Goal: Task Accomplishment & Management: Use online tool/utility

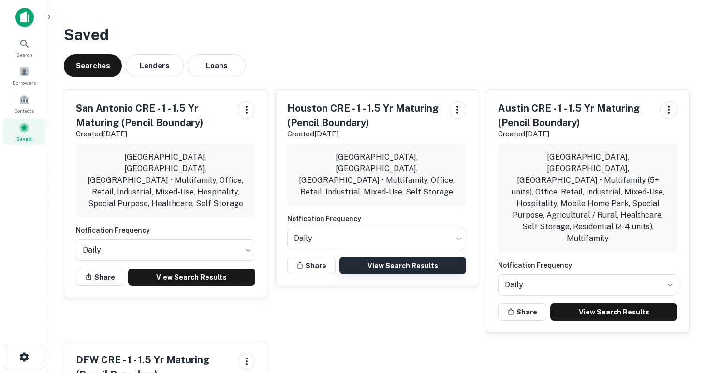
click at [411, 257] on link "View Search Results" at bounding box center [402, 265] width 127 height 17
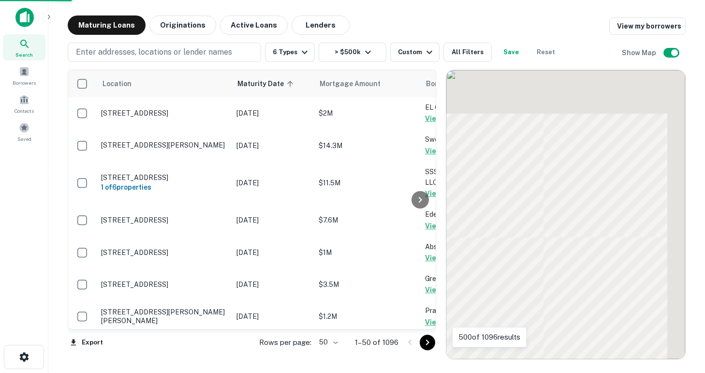
click at [336, 341] on body "Search Borrowers Contacts Saved Maturing Loans Originations Active Loans Lender…" at bounding box center [352, 186] width 705 height 373
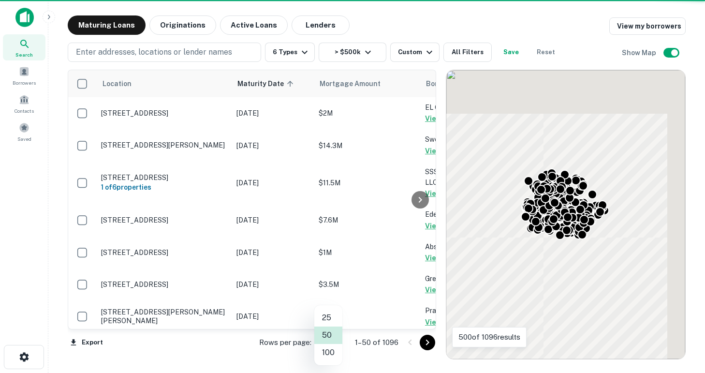
click at [332, 354] on li "100" at bounding box center [328, 352] width 28 height 17
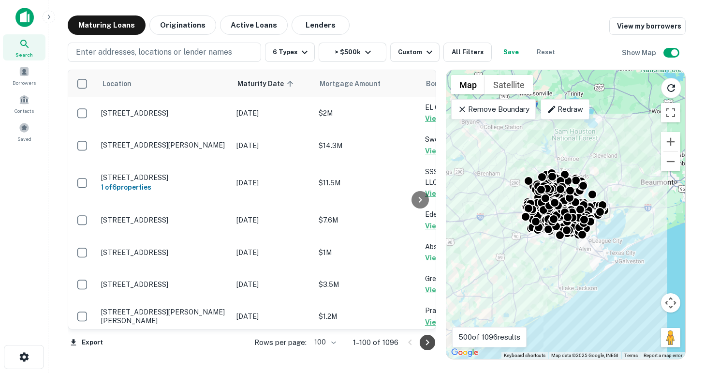
click at [427, 342] on icon "Go to next page" at bounding box center [428, 343] width 12 height 12
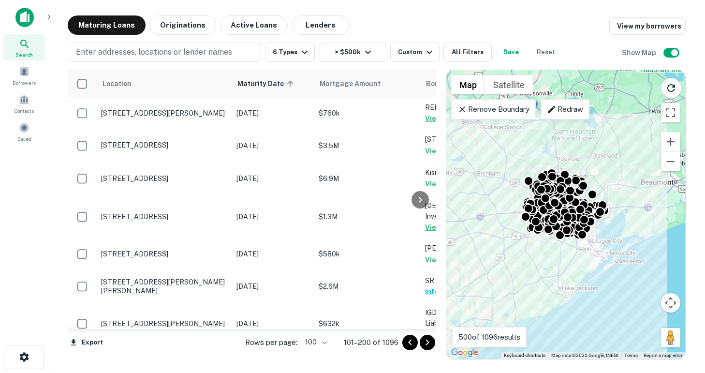
click at [427, 342] on icon "Go to next page" at bounding box center [428, 343] width 12 height 12
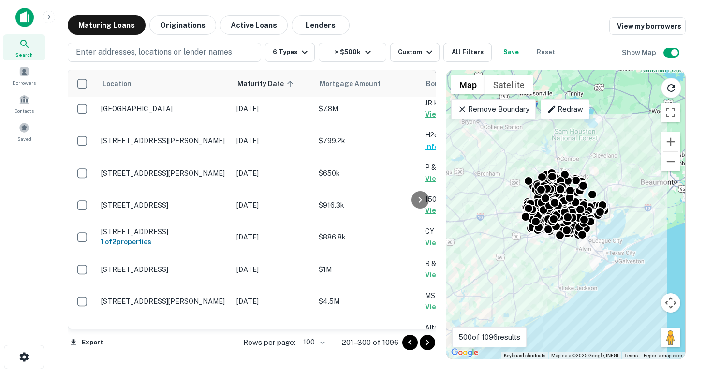
scroll to position [3112, 0]
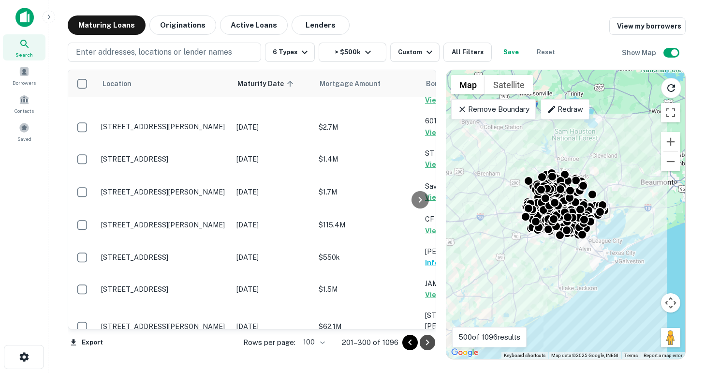
click at [429, 345] on icon "Go to next page" at bounding box center [428, 343] width 12 height 12
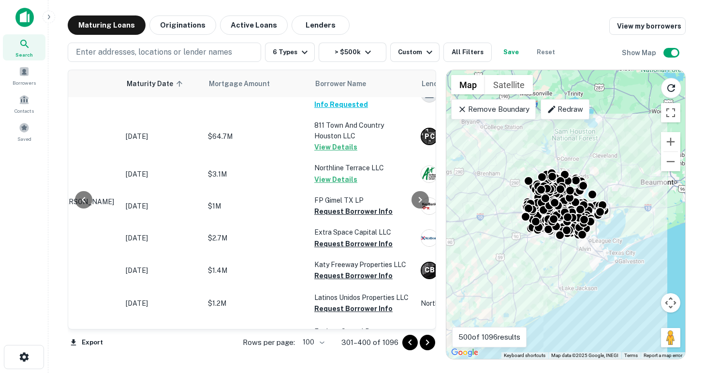
scroll to position [1673, 111]
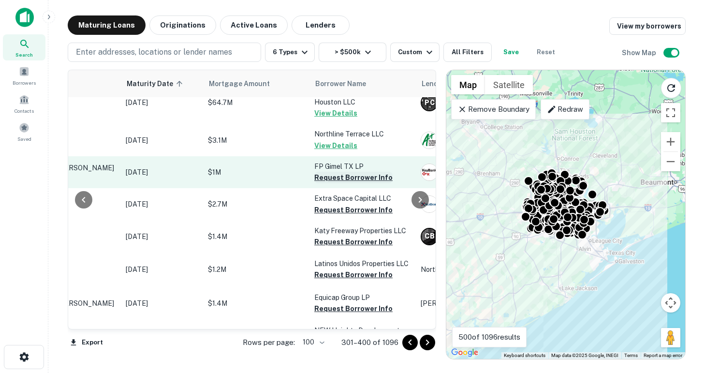
click at [339, 172] on button "Request Borrower Info" at bounding box center [353, 178] width 78 height 12
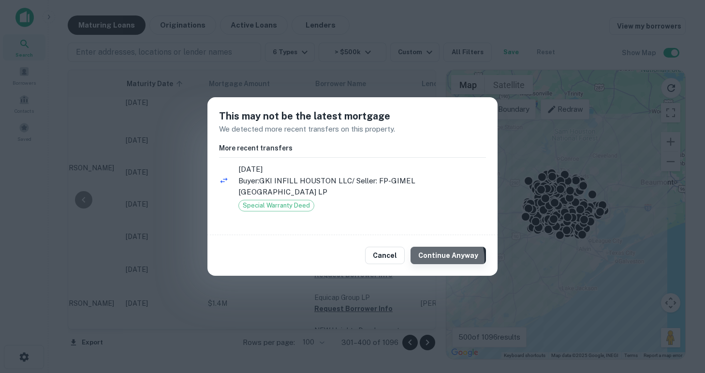
click at [438, 253] on button "Continue Anyway" at bounding box center [448, 255] width 75 height 17
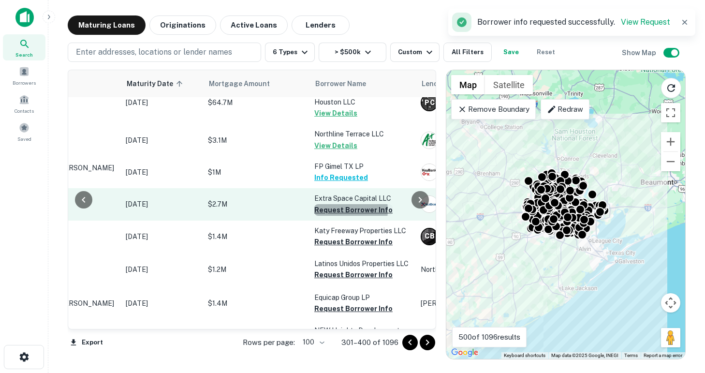
click at [334, 204] on button "Request Borrower Info" at bounding box center [353, 210] width 78 height 12
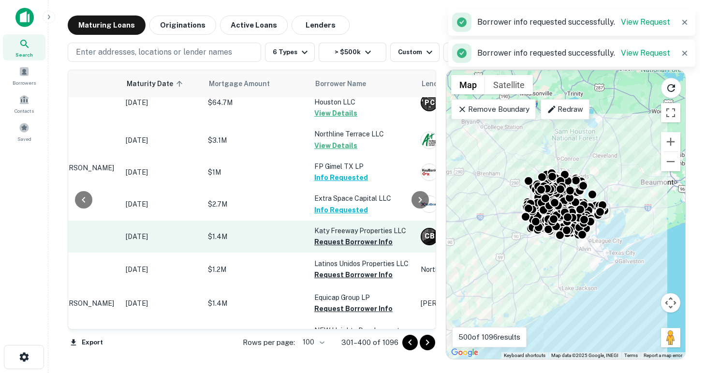
click at [338, 236] on button "Request Borrower Info" at bounding box center [353, 242] width 78 height 12
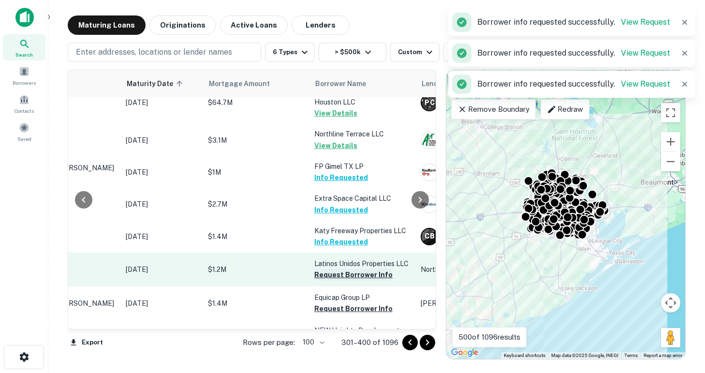
click at [345, 269] on button "Request Borrower Info" at bounding box center [353, 275] width 78 height 12
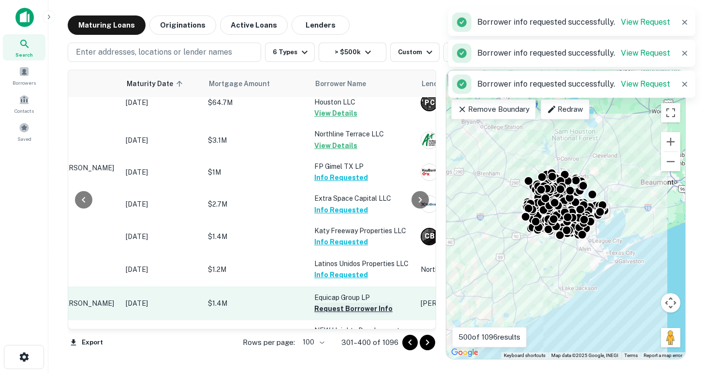
click at [348, 303] on button "Request Borrower Info" at bounding box center [353, 309] width 78 height 12
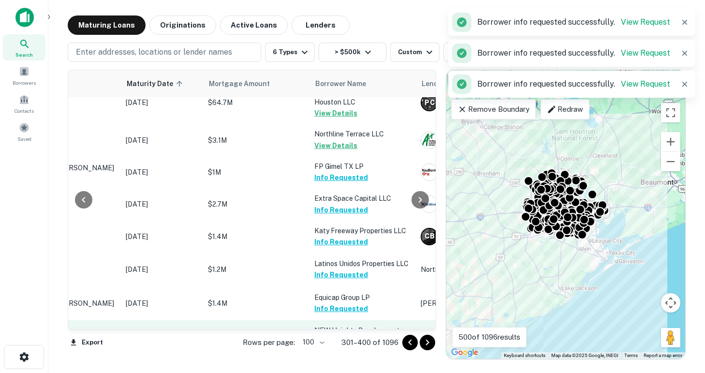
click at [354, 346] on button "Request Borrower Info" at bounding box center [353, 352] width 78 height 12
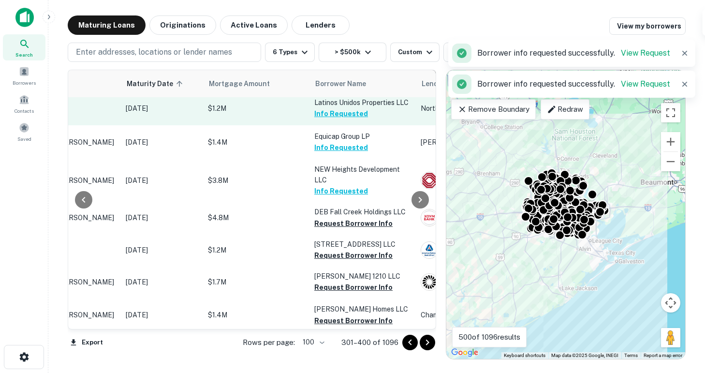
scroll to position [1850, 111]
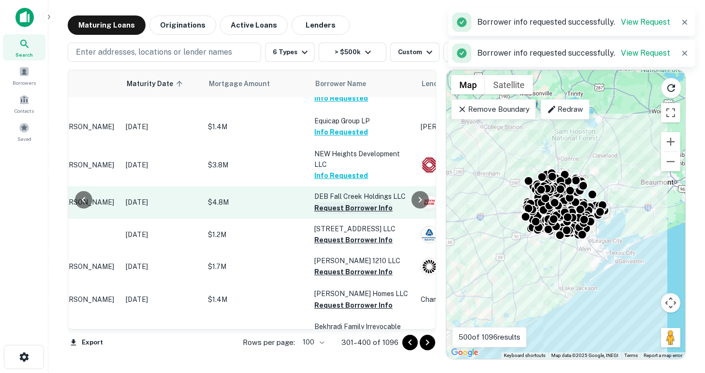
click at [343, 202] on button "Request Borrower Info" at bounding box center [353, 208] width 78 height 12
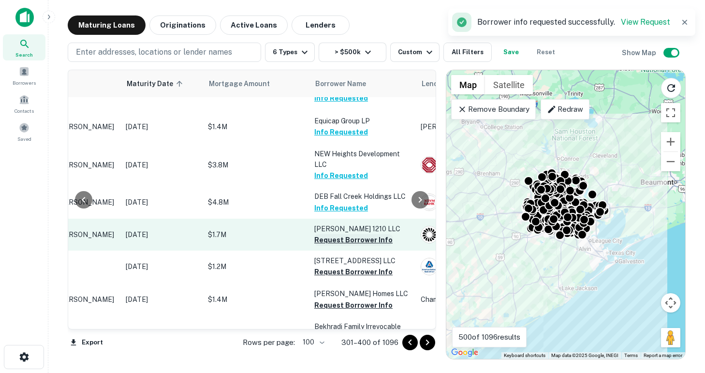
click at [343, 234] on button "Request Borrower Info" at bounding box center [353, 240] width 78 height 12
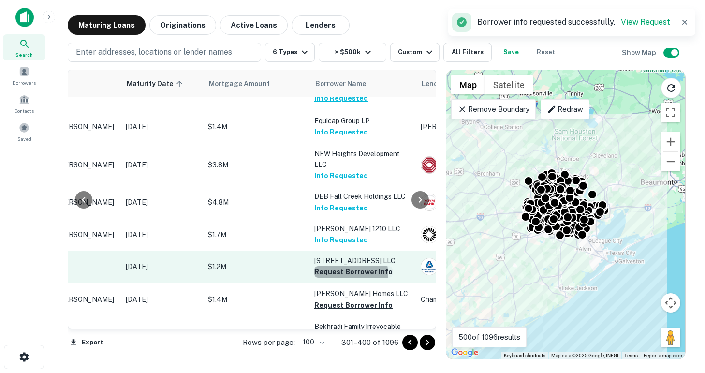
click at [344, 266] on button "Request Borrower Info" at bounding box center [353, 272] width 78 height 12
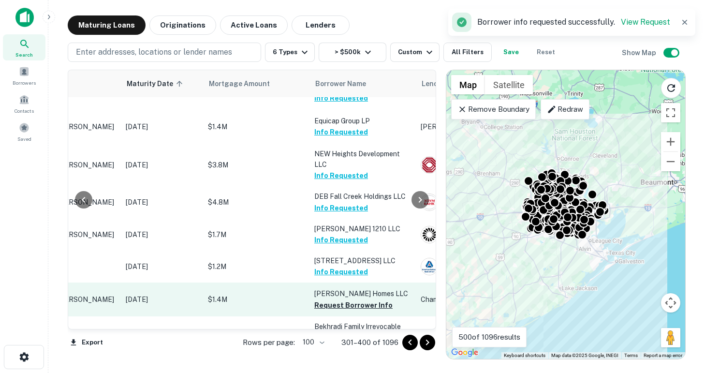
scroll to position [1904, 111]
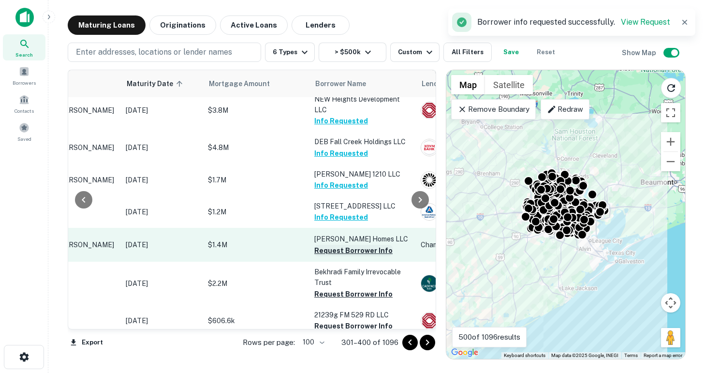
click at [336, 245] on button "Request Borrower Info" at bounding box center [353, 251] width 78 height 12
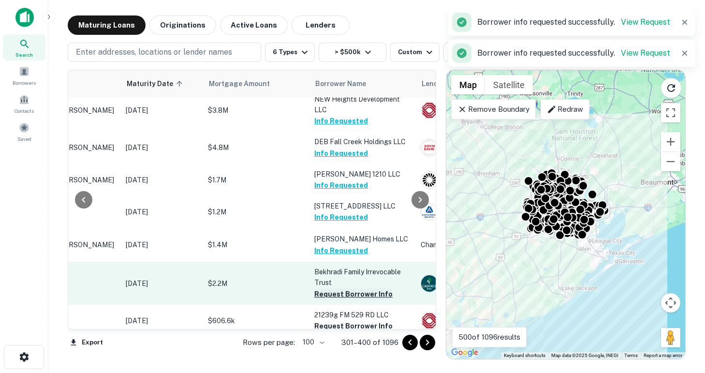
click at [340, 288] on button "Request Borrower Info" at bounding box center [353, 294] width 78 height 12
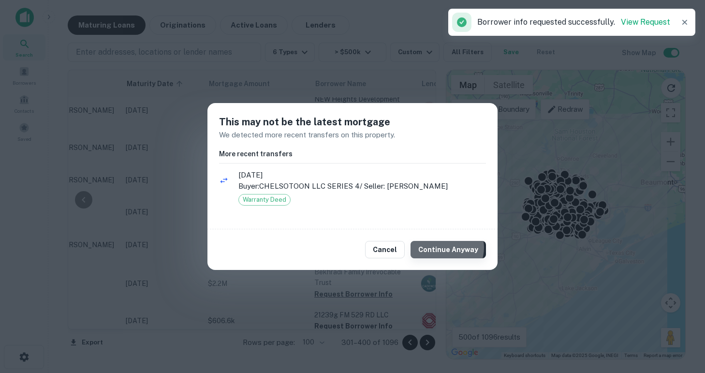
click at [448, 248] on button "Continue Anyway" at bounding box center [448, 249] width 75 height 17
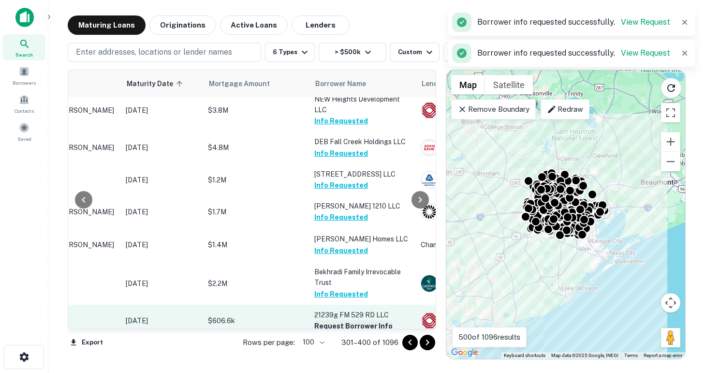
scroll to position [1998, 111]
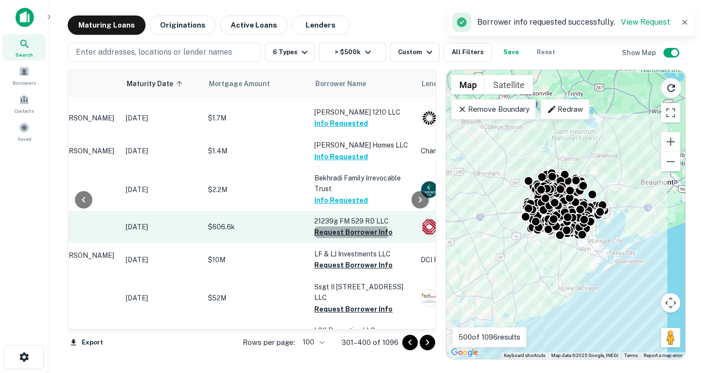
click at [337, 226] on button "Request Borrower Info" at bounding box center [353, 232] width 78 height 12
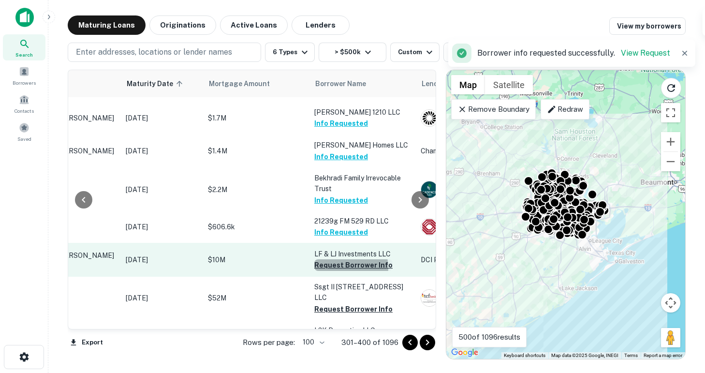
click at [340, 259] on button "Request Borrower Info" at bounding box center [353, 265] width 78 height 12
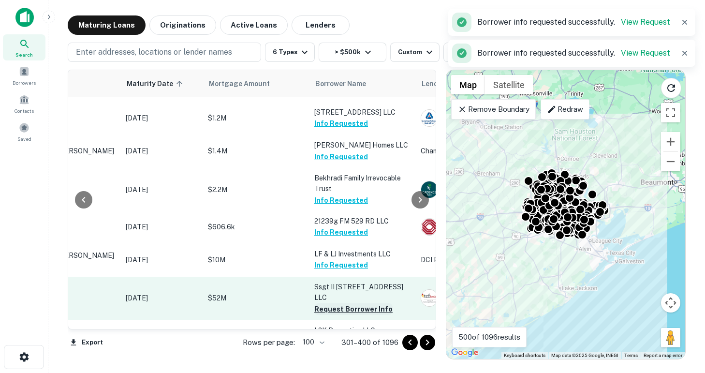
click at [345, 303] on button "Request Borrower Info" at bounding box center [353, 309] width 78 height 12
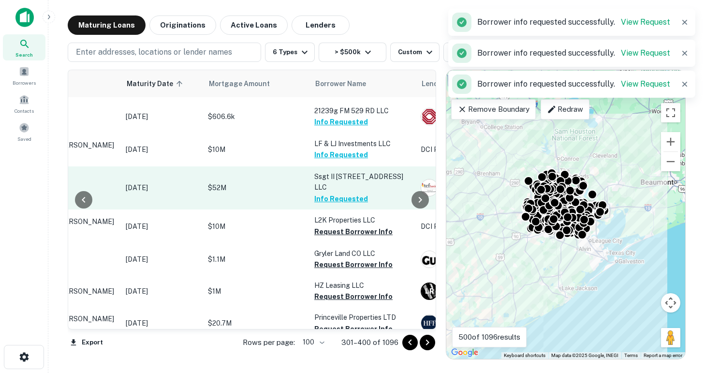
scroll to position [2112, 111]
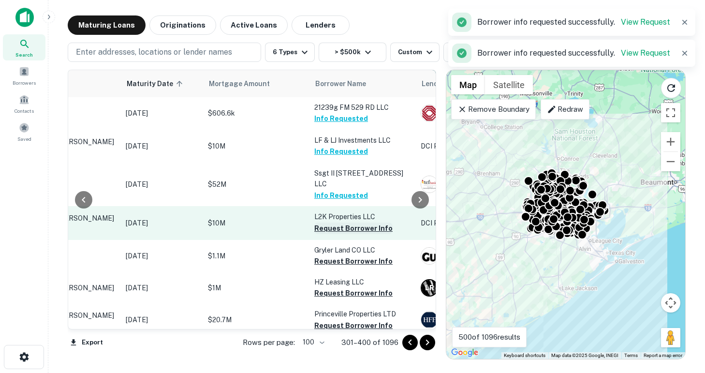
click at [343, 222] on button "Request Borrower Info" at bounding box center [353, 228] width 78 height 12
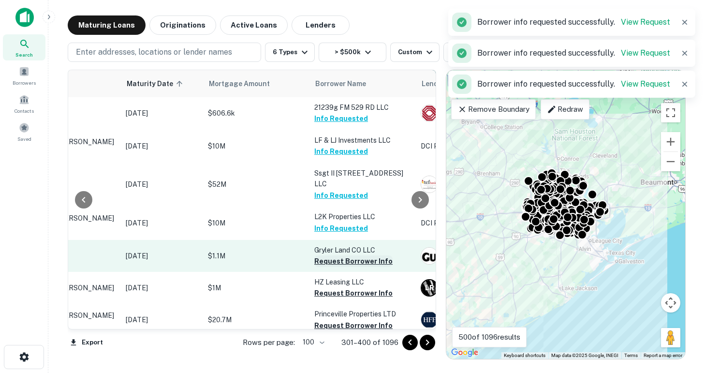
click at [350, 255] on button "Request Borrower Info" at bounding box center [353, 261] width 78 height 12
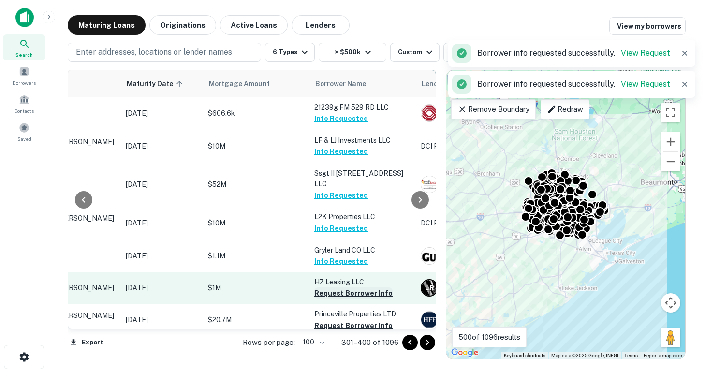
click at [346, 287] on button "Request Borrower Info" at bounding box center [353, 293] width 78 height 12
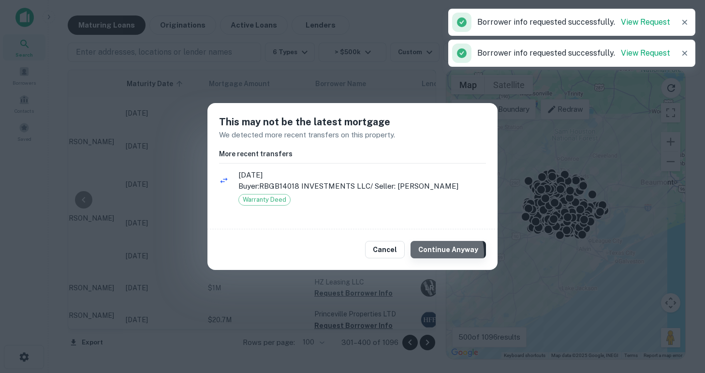
click at [437, 253] on button "Continue Anyway" at bounding box center [448, 249] width 75 height 17
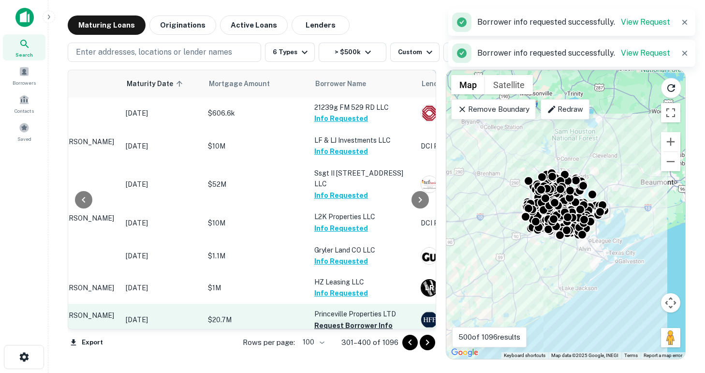
scroll to position [2215, 111]
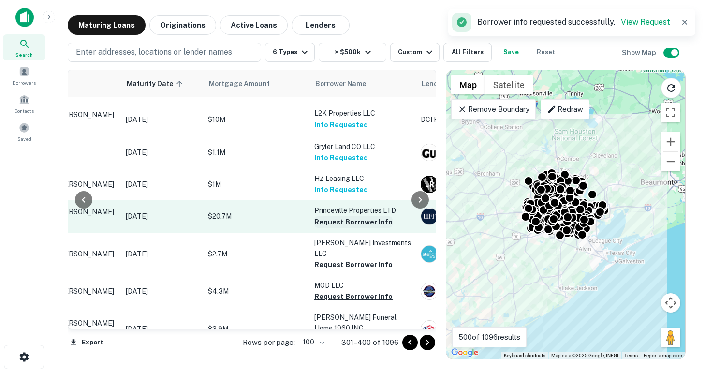
click at [336, 216] on button "Request Borrower Info" at bounding box center [353, 222] width 78 height 12
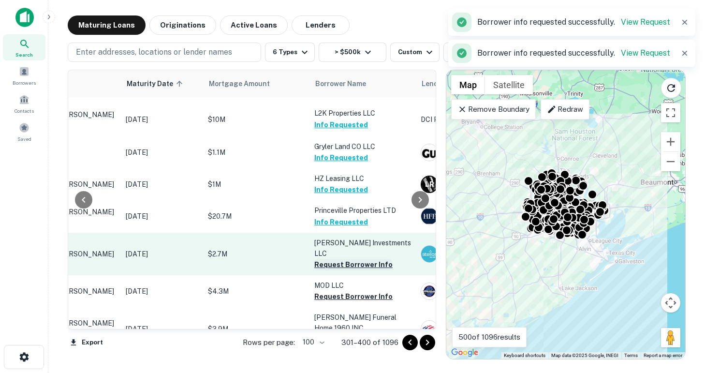
click at [341, 259] on button "Request Borrower Info" at bounding box center [353, 265] width 78 height 12
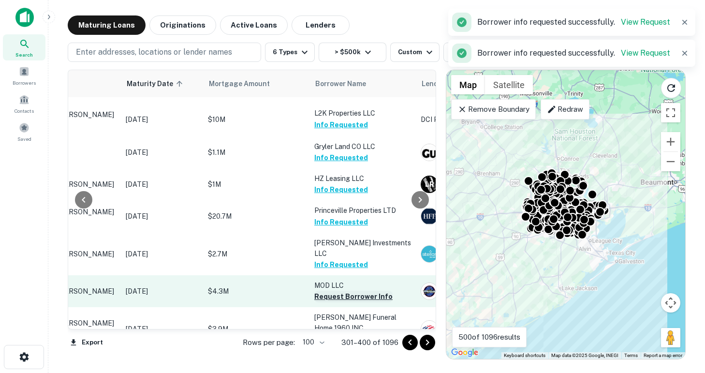
click at [340, 291] on button "Request Borrower Info" at bounding box center [353, 297] width 78 height 12
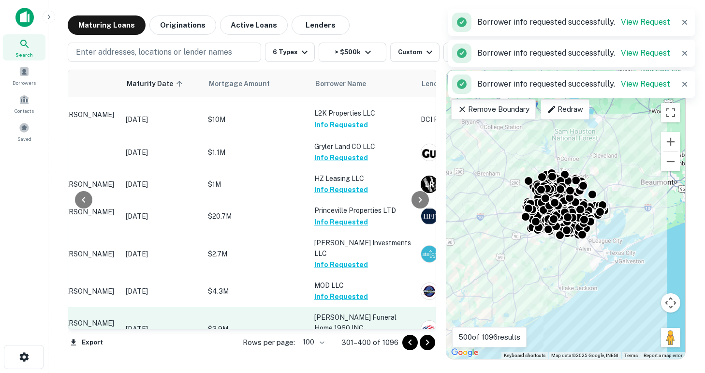
scroll to position [2311, 111]
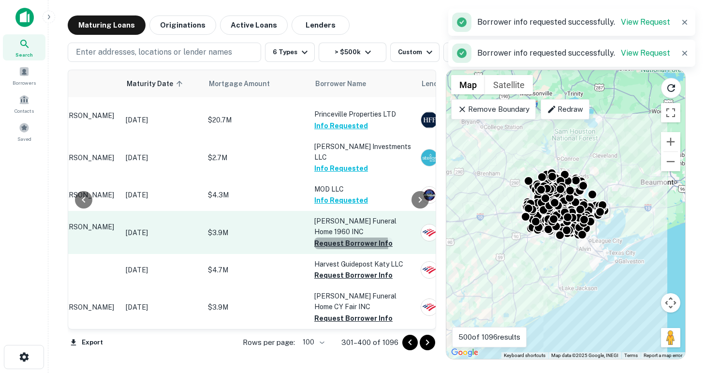
click at [343, 237] on button "Request Borrower Info" at bounding box center [353, 243] width 78 height 12
